Goal: Task Accomplishment & Management: Complete application form

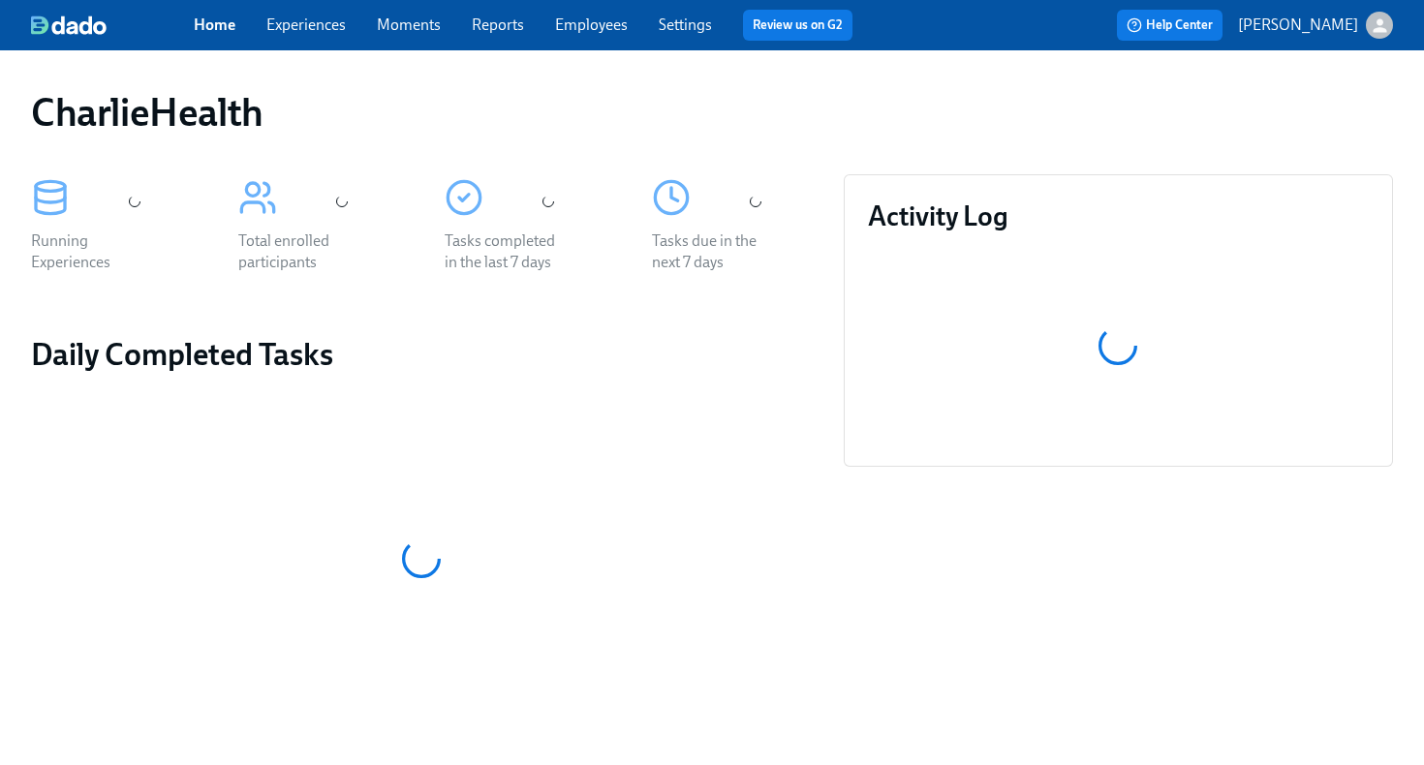
click at [589, 27] on link "Employees" at bounding box center [591, 24] width 73 height 18
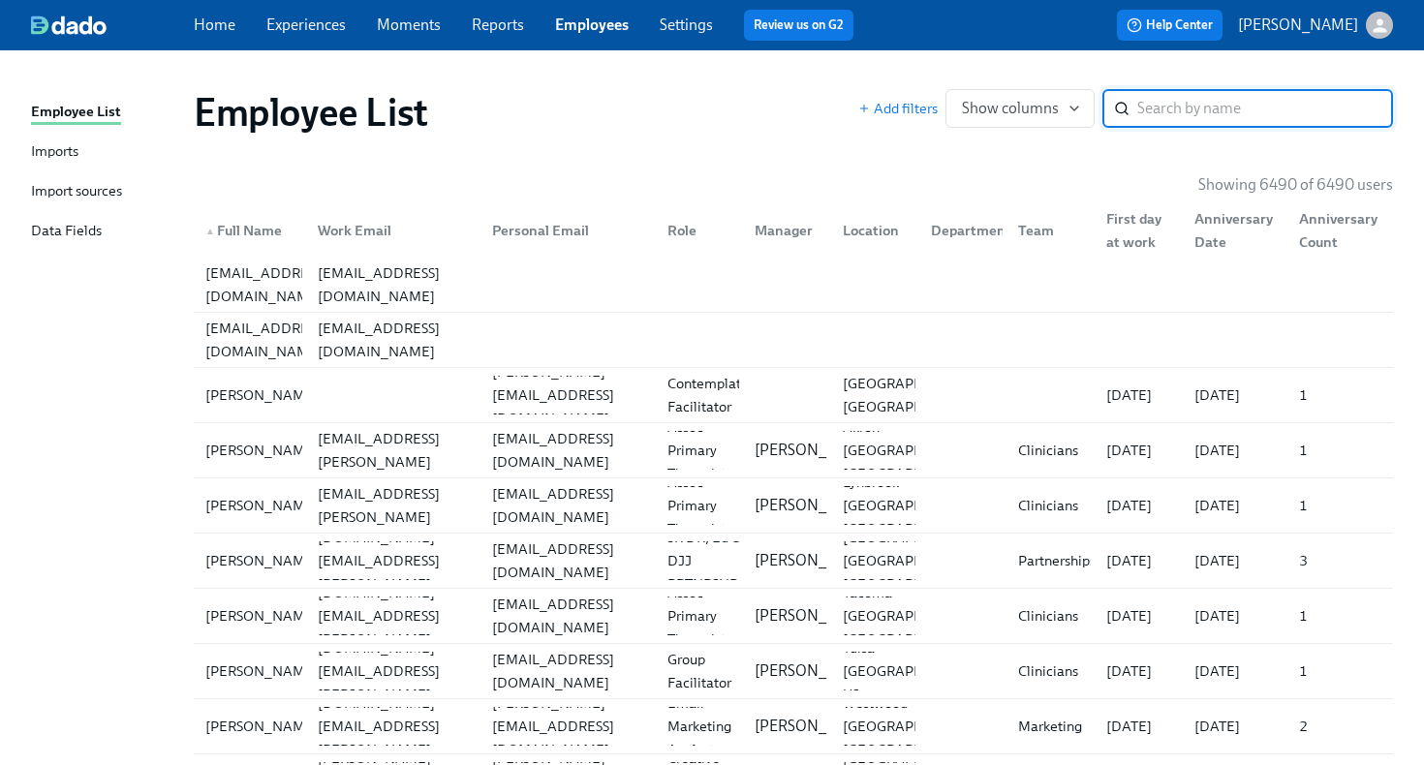
click at [1278, 107] on input "search" at bounding box center [1265, 108] width 256 height 39
type input "[MEDICAL_DATA]"
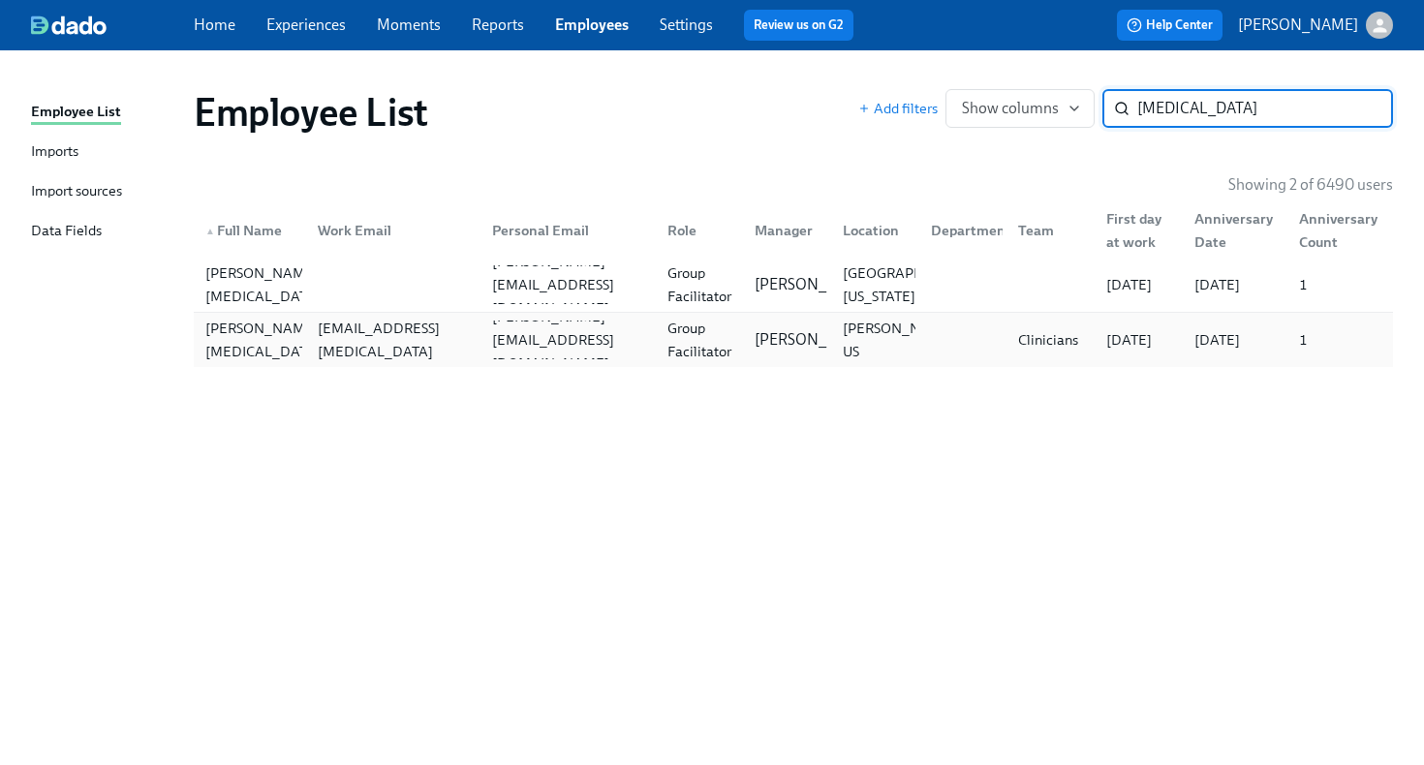
click at [936, 352] on div at bounding box center [959, 340] width 88 height 39
click at [322, 279] on div at bounding box center [389, 284] width 175 height 39
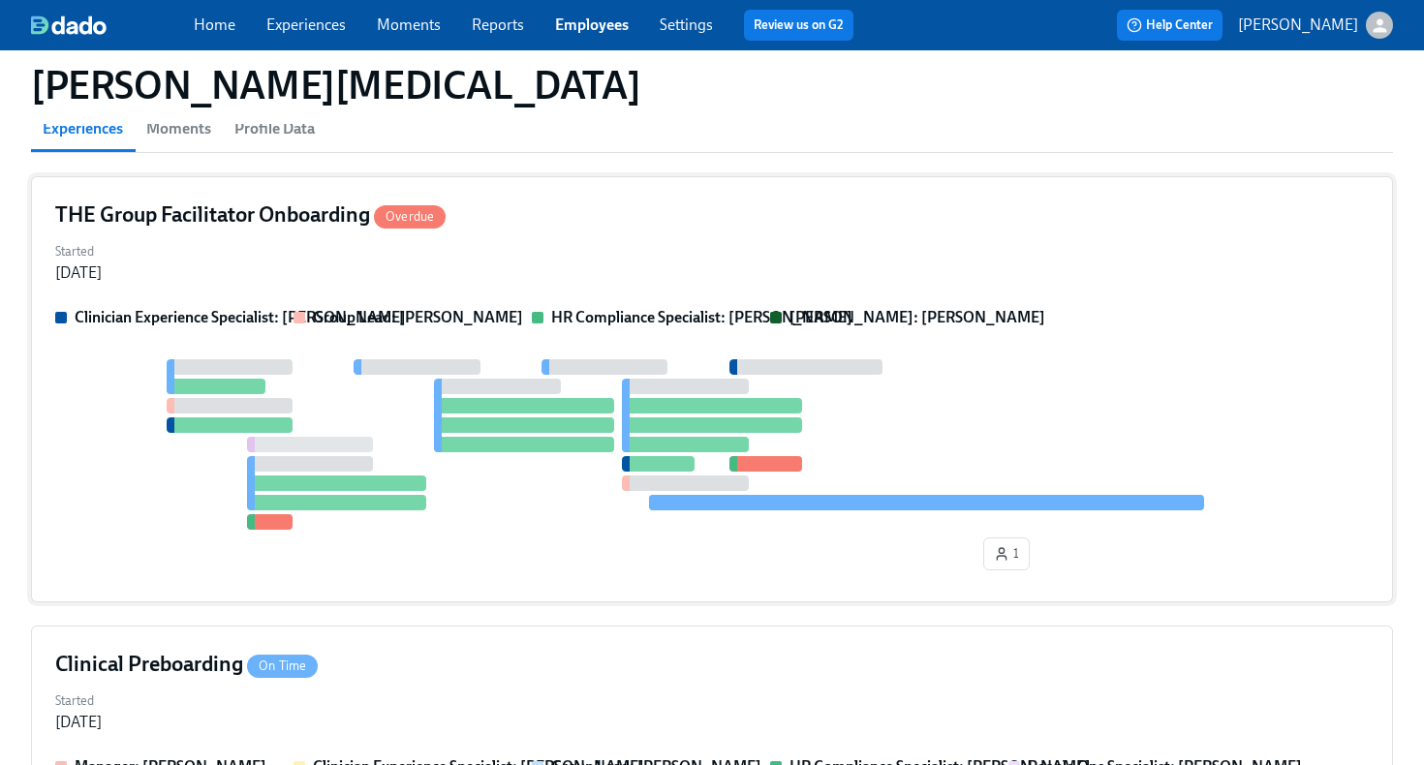
scroll to position [167, 0]
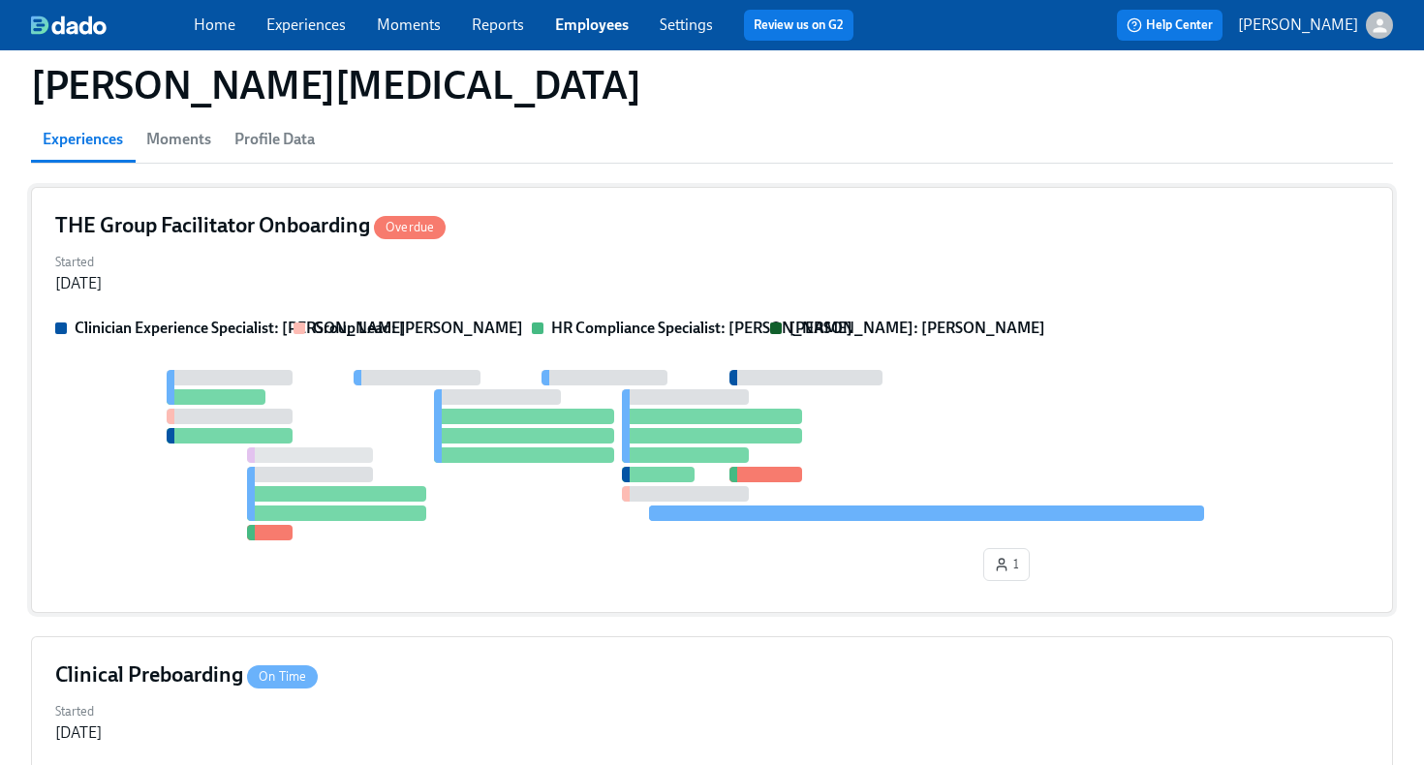
click at [653, 246] on div "THE Group Facilitator Onboarding Overdue Started Aug 14, 2025 Clinician Experie…" at bounding box center [712, 400] width 1362 height 426
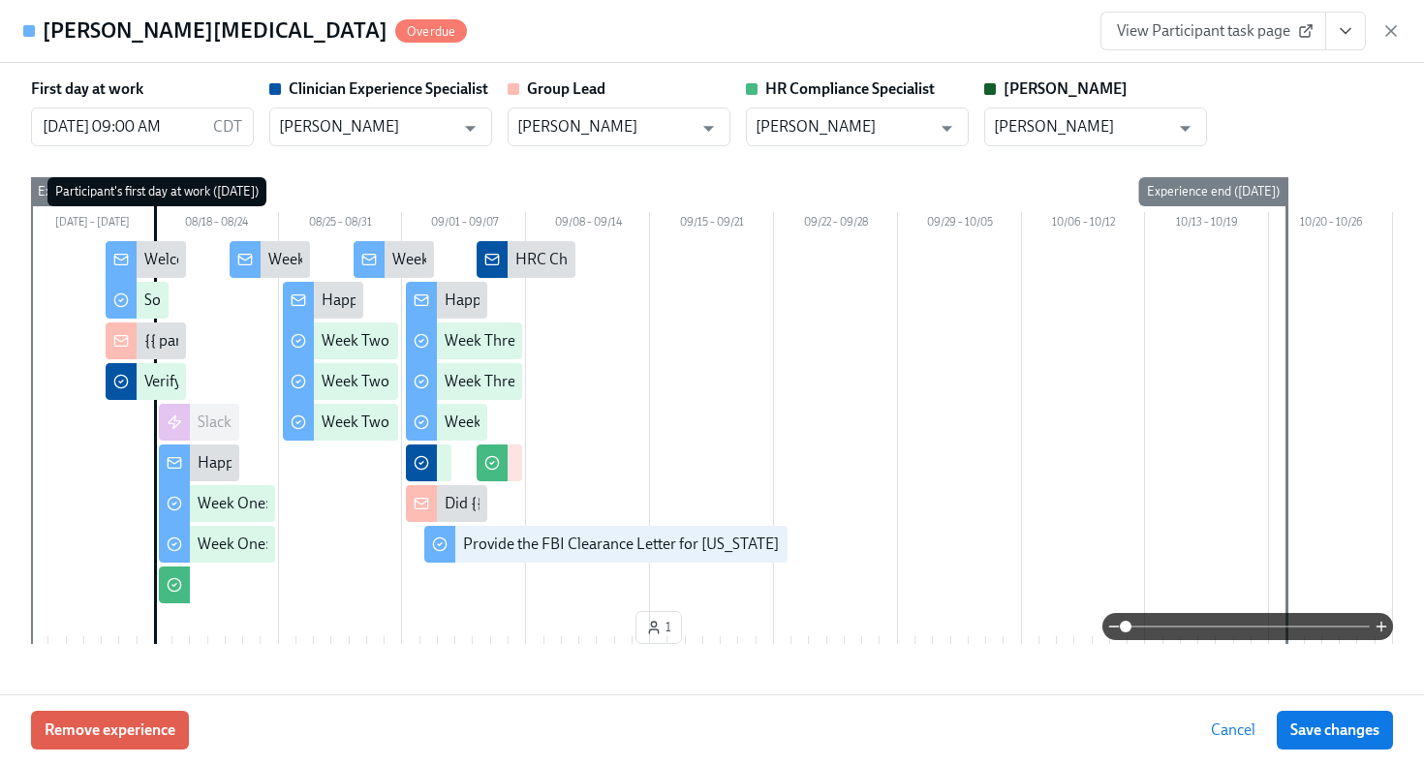
click at [1344, 44] on button "View task page" at bounding box center [1345, 31] width 41 height 39
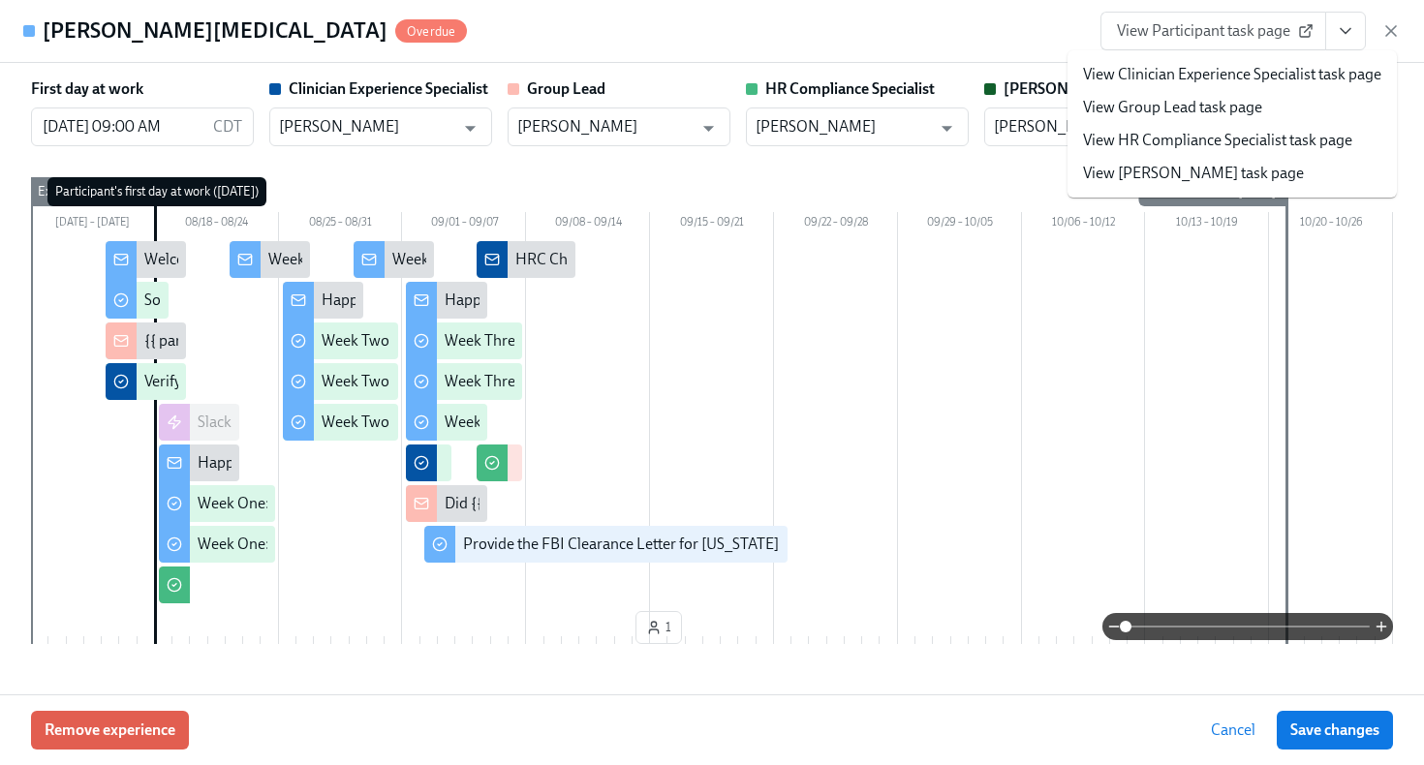
click at [1270, 146] on link "View HR Compliance Specialist task page" at bounding box center [1217, 140] width 269 height 21
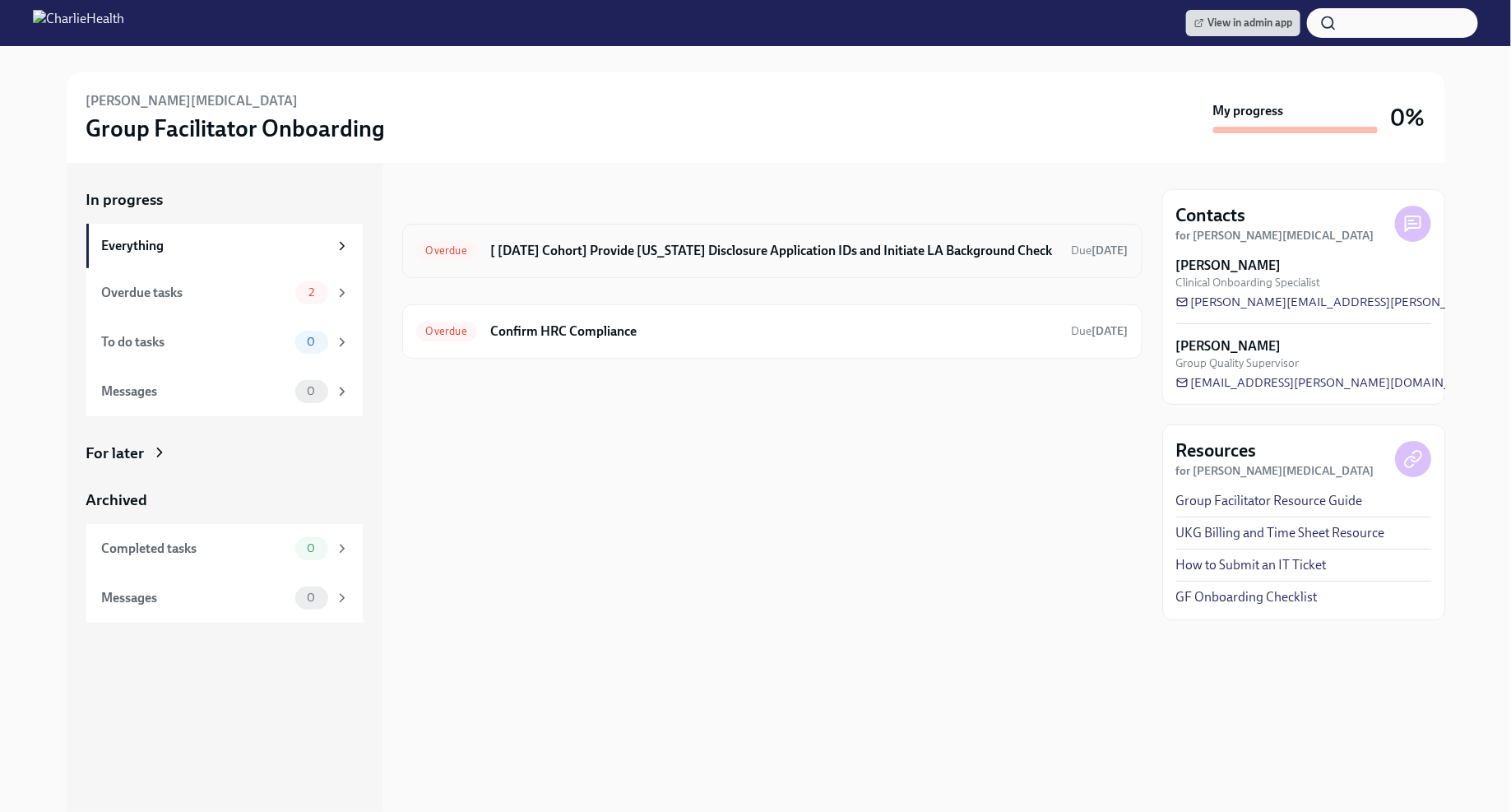
click at [629, 238] on div "Overdue [ [DATE] Cohort] Provide [US_STATE] Disclosure Application IDs and Init…" at bounding box center [772, 251] width 713 height 26
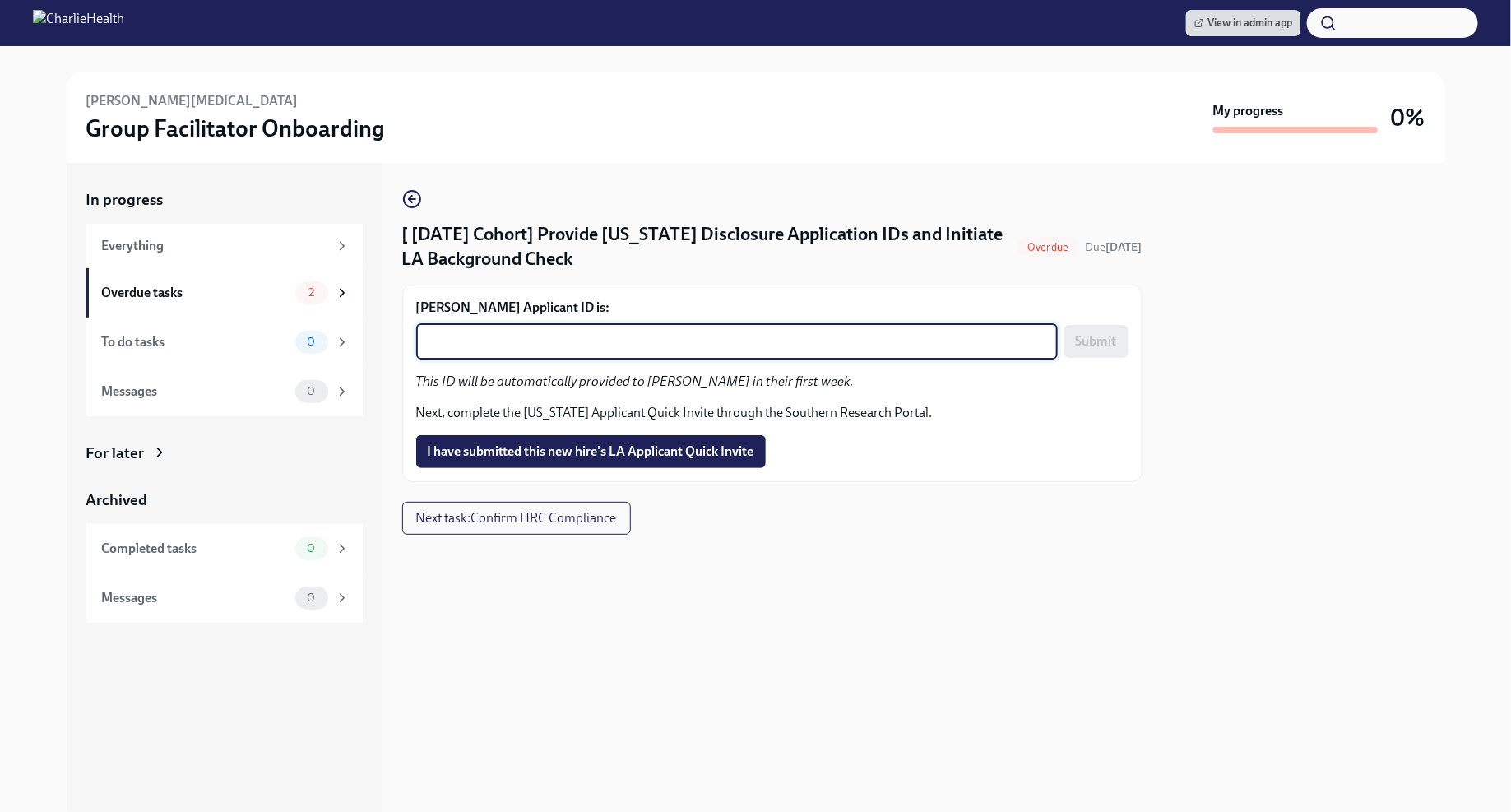
click at [595, 339] on textarea "[PERSON_NAME] Applicant ID is:" at bounding box center [737, 341] width 622 height 20
paste textarea "1249740"
type textarea "1249740"
click at [1102, 343] on span "Submit" at bounding box center [1097, 341] width 41 height 16
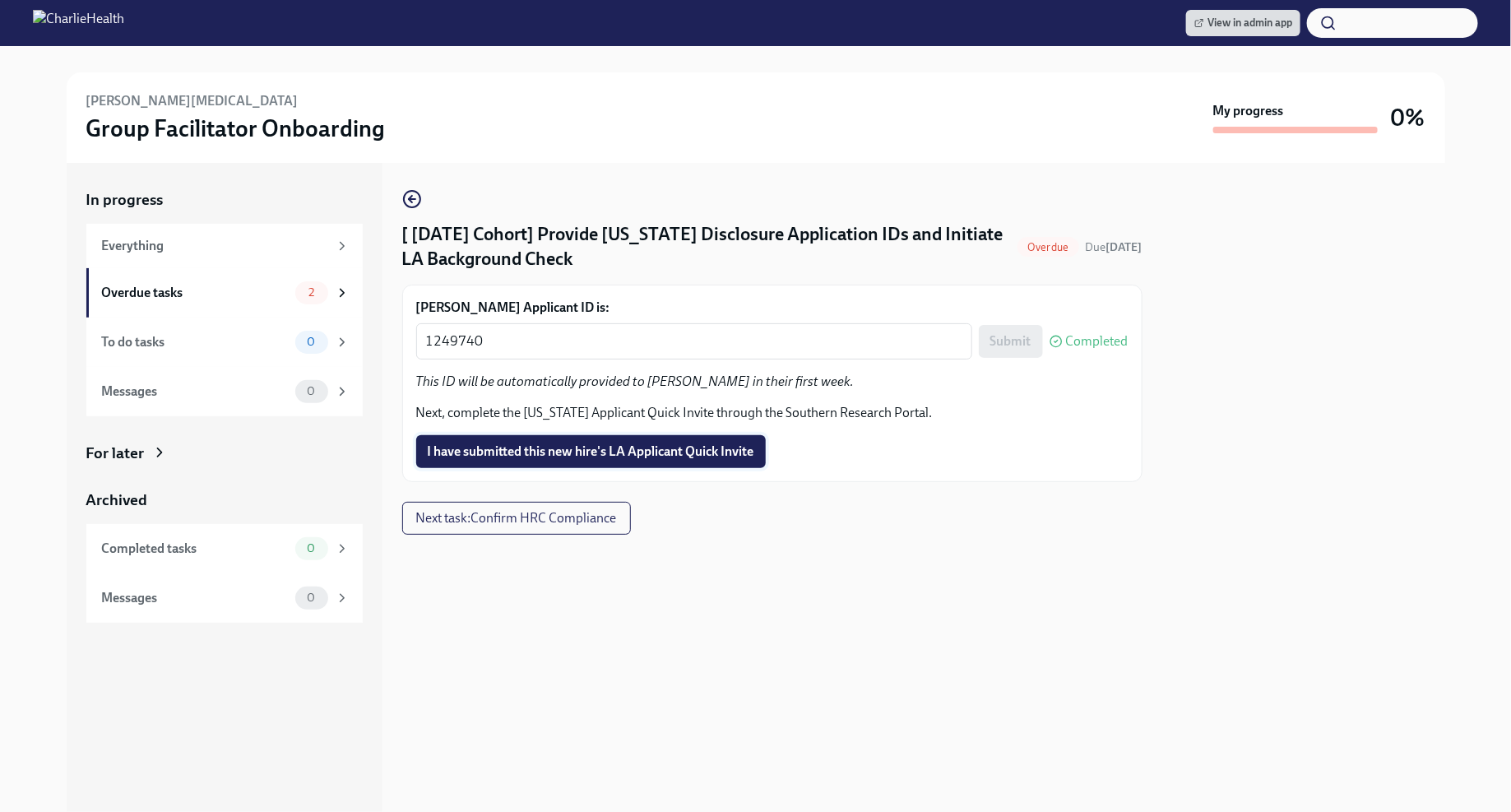
click at [625, 457] on span "I have submitted this new hire's LA Applicant Quick Invite" at bounding box center [591, 451] width 326 height 16
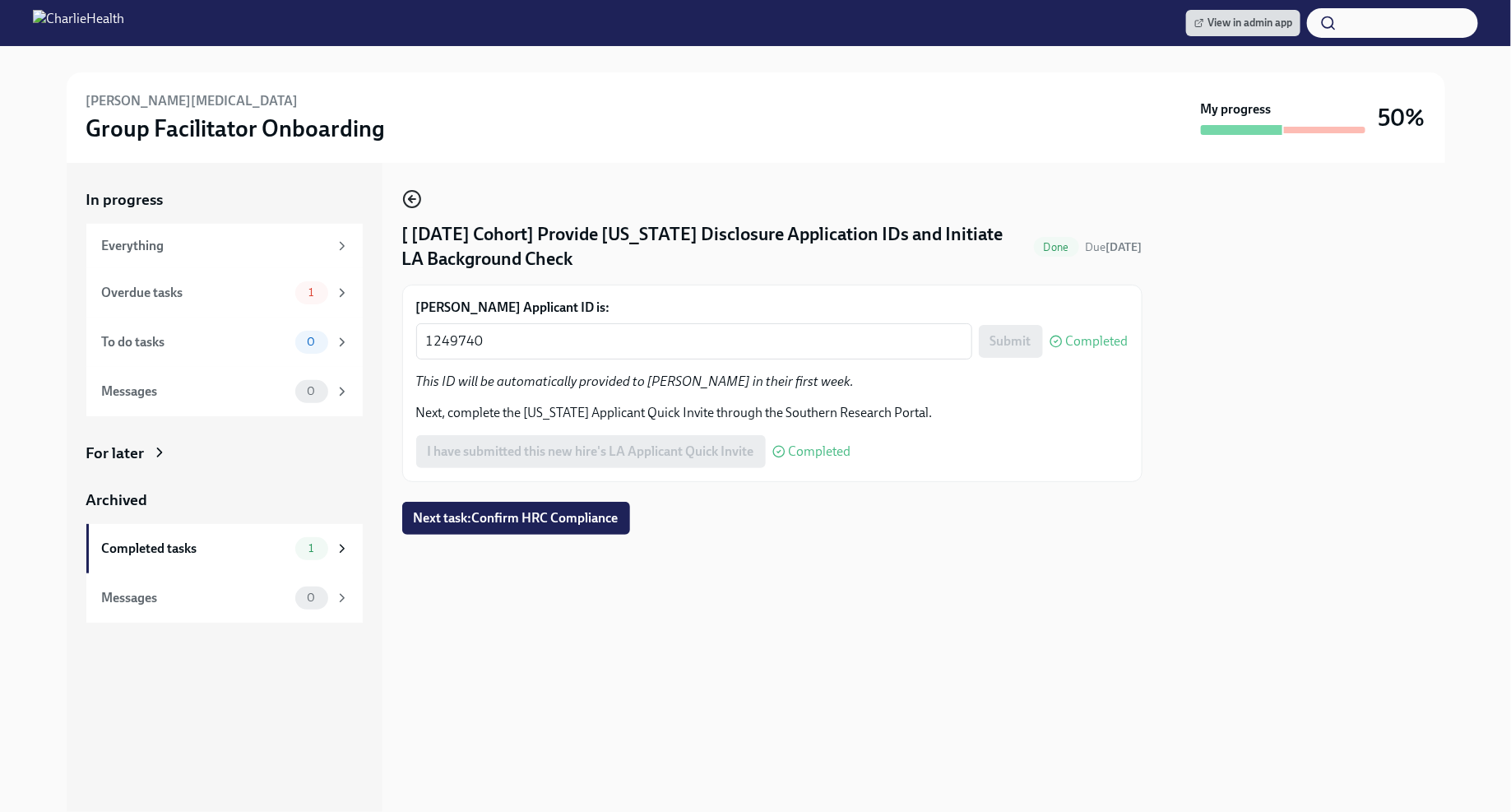
click at [419, 198] on icon "button" at bounding box center [412, 199] width 20 height 20
